Goal: Book appointment/travel/reservation

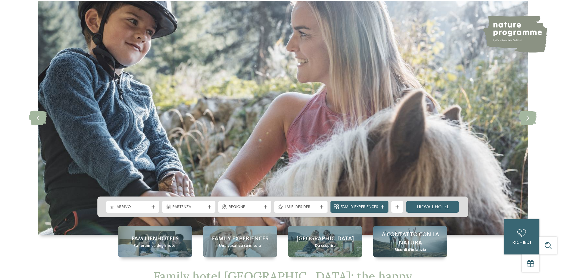
scroll to position [88, 0]
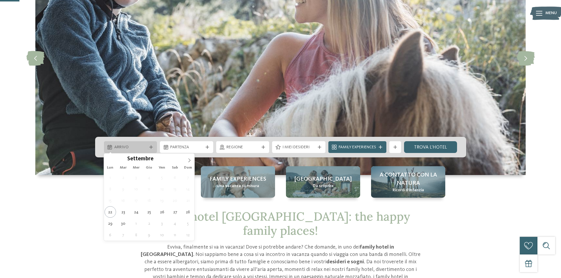
click at [150, 147] on icon at bounding box center [151, 147] width 4 height 4
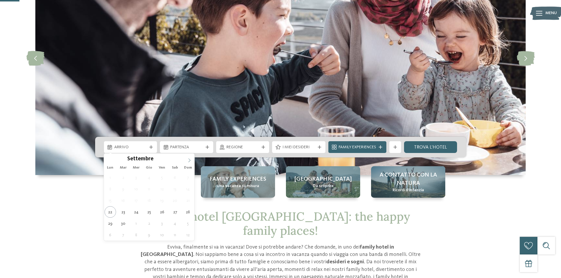
click at [188, 159] on icon at bounding box center [189, 160] width 4 height 4
type input "****"
click at [188, 159] on icon at bounding box center [189, 160] width 4 height 4
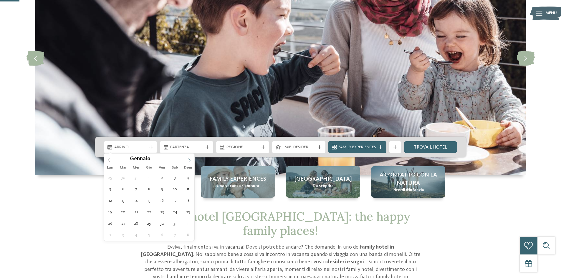
click at [188, 159] on icon at bounding box center [189, 160] width 4 height 4
type div "[DATE]"
type input "****"
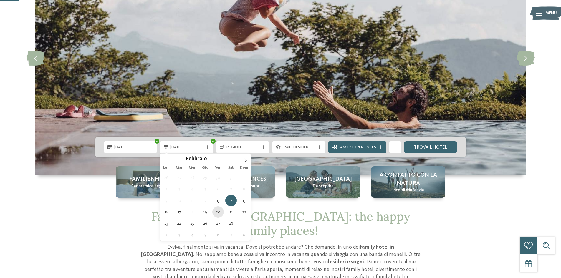
type div "[DATE]"
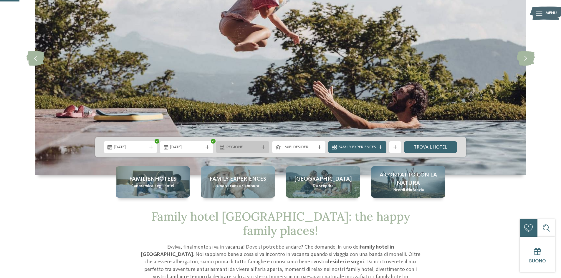
click at [261, 144] on div "Regione" at bounding box center [242, 147] width 53 height 12
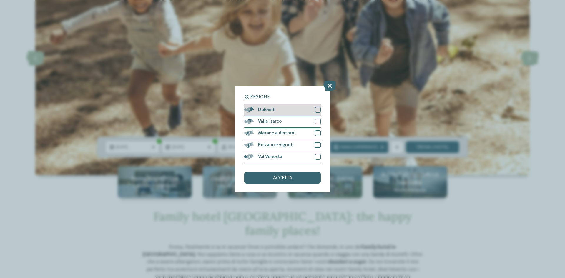
click at [319, 109] on div at bounding box center [318, 110] width 6 height 6
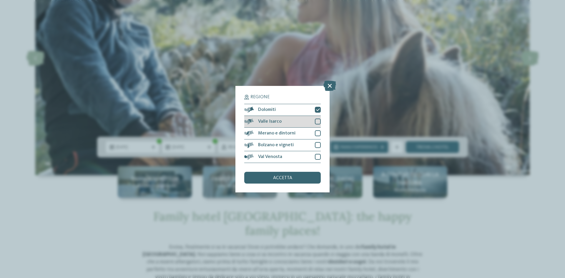
click at [319, 122] on div at bounding box center [318, 122] width 6 height 6
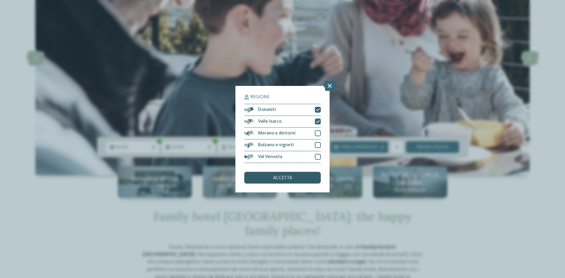
click at [288, 179] on span "accetta" at bounding box center [282, 178] width 19 height 5
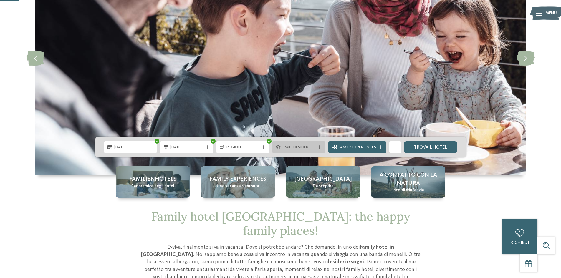
click at [301, 145] on span "I miei desideri" at bounding box center [298, 147] width 33 height 6
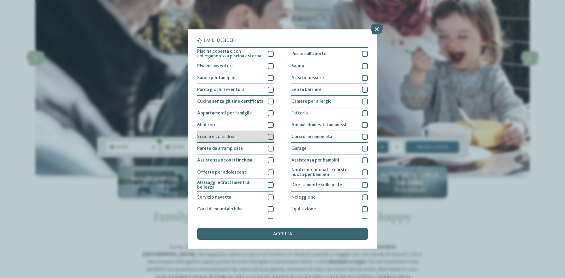
click at [269, 136] on div at bounding box center [271, 137] width 6 height 6
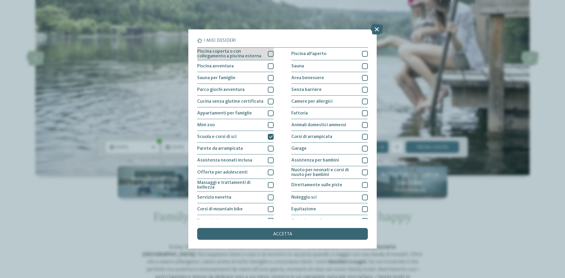
click at [268, 53] on div at bounding box center [271, 54] width 6 height 6
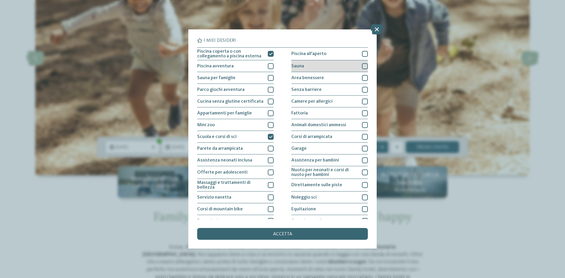
click at [362, 67] on div at bounding box center [365, 66] width 6 height 6
click at [362, 79] on div at bounding box center [365, 78] width 6 height 6
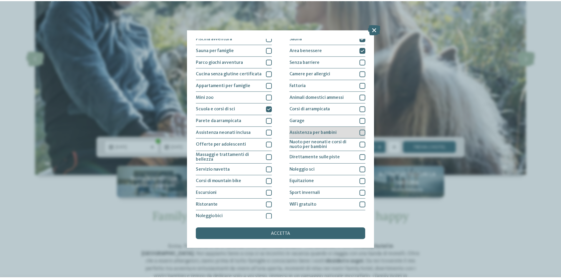
scroll to position [31, 0]
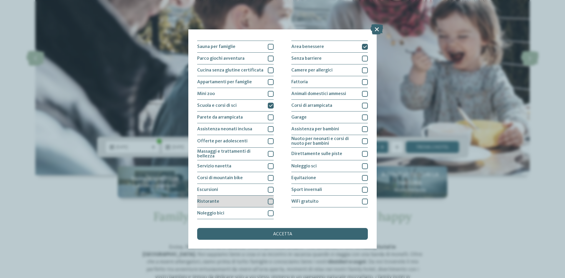
click at [247, 201] on div "Ristorante" at bounding box center [235, 202] width 76 height 12
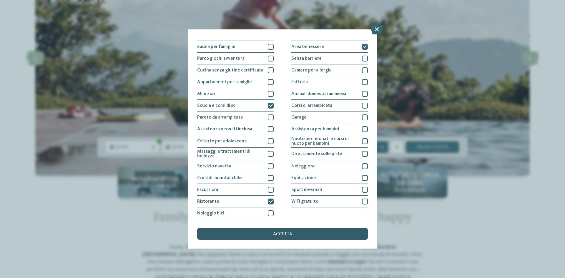
click at [280, 229] on div "accetta" at bounding box center [282, 234] width 171 height 12
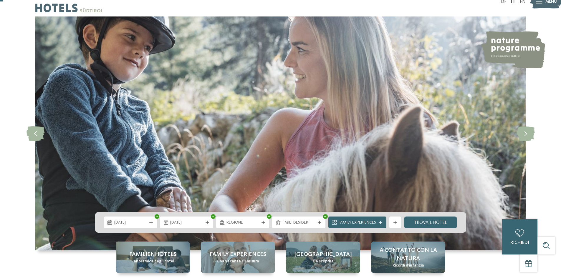
scroll to position [0, 0]
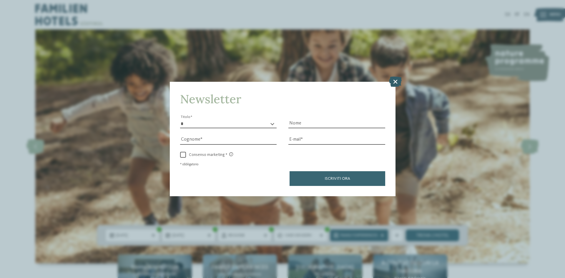
click at [395, 83] on icon at bounding box center [395, 81] width 13 height 10
